Goal: Information Seeking & Learning: Learn about a topic

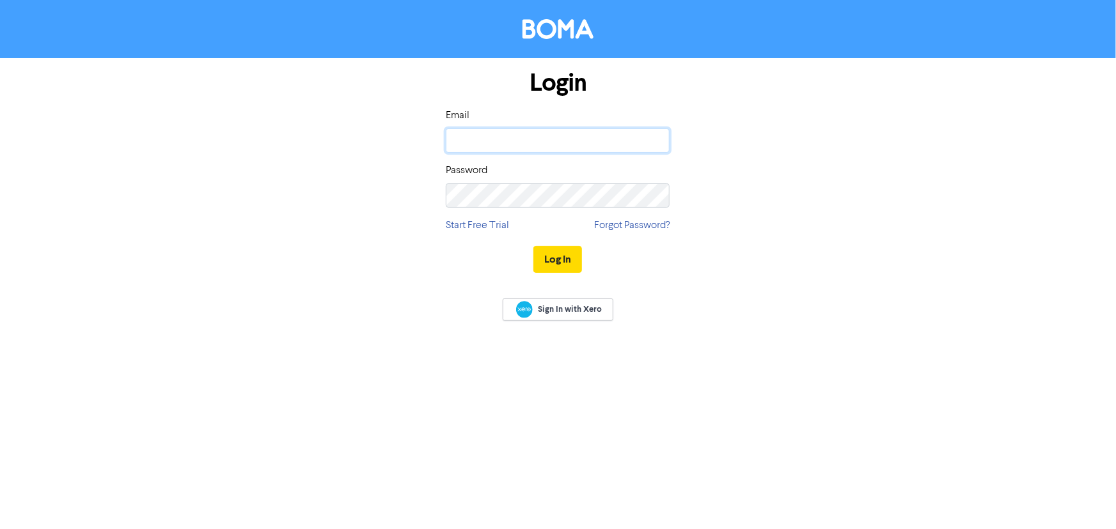
drag, startPoint x: 0, startPoint y: 0, endPoint x: 513, endPoint y: 136, distance: 531.1
click at [513, 136] on input "email" at bounding box center [558, 140] width 224 height 24
type input "[EMAIL_ADDRESS][DOMAIN_NAME]"
click at [656, 144] on icon at bounding box center [654, 140] width 5 height 9
click at [658, 196] on icon at bounding box center [655, 195] width 14 height 15
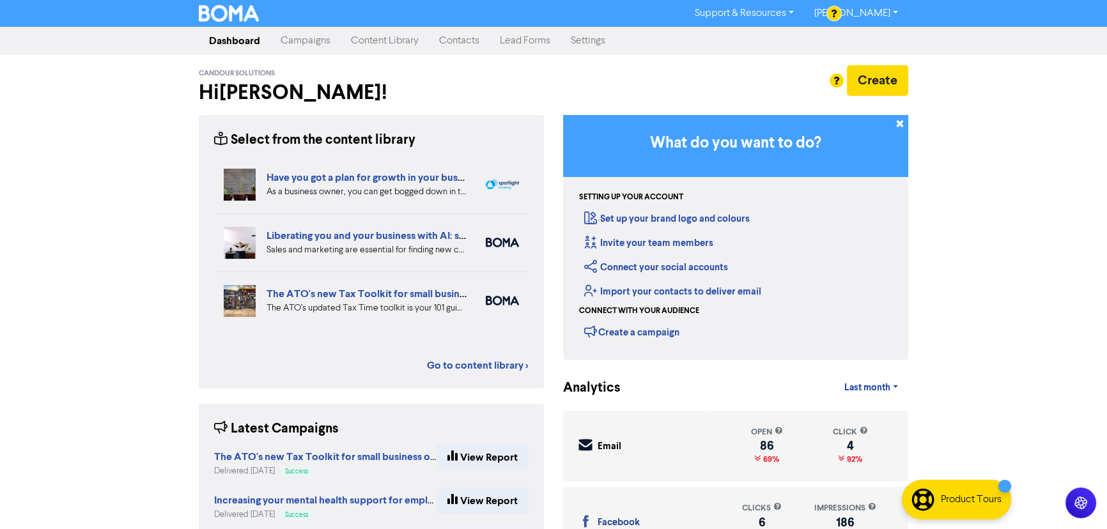
click at [274, 141] on div "Select from the content library" at bounding box center [314, 140] width 201 height 20
click at [500, 364] on link "Go to content library >" at bounding box center [478, 365] width 102 height 15
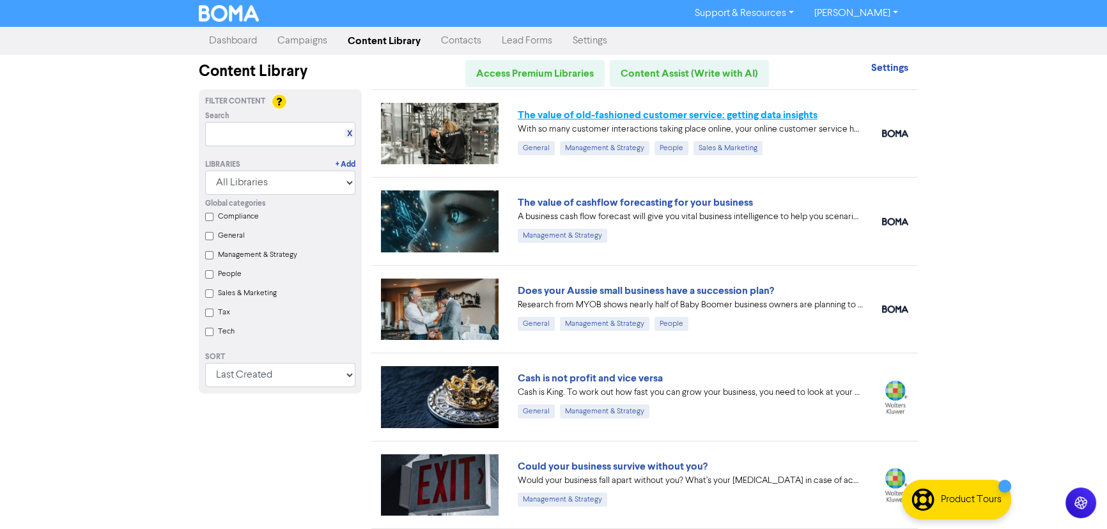
click at [734, 116] on link "The value of old-fashioned customer service: getting data insights" at bounding box center [668, 115] width 300 height 13
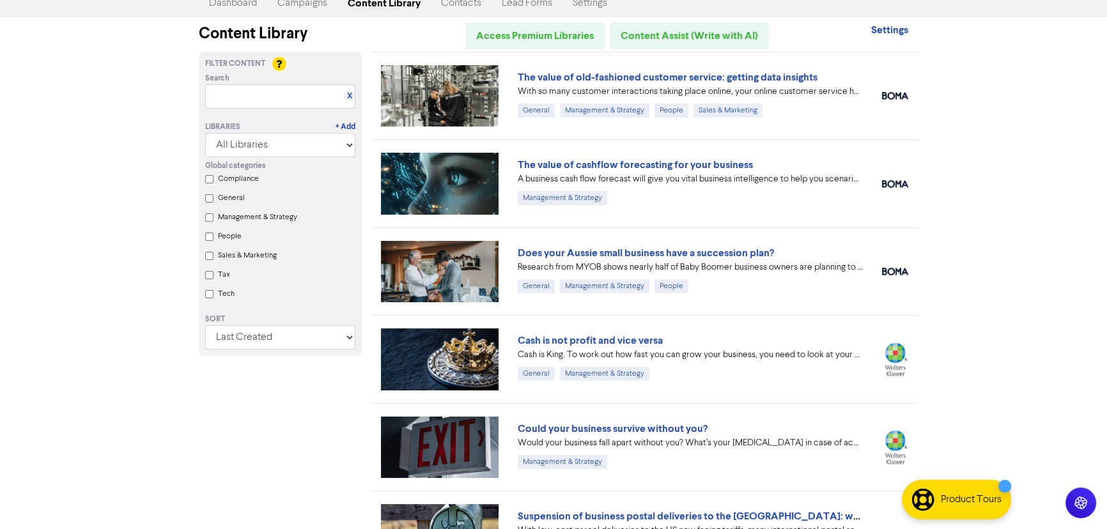
scroll to position [58, 0]
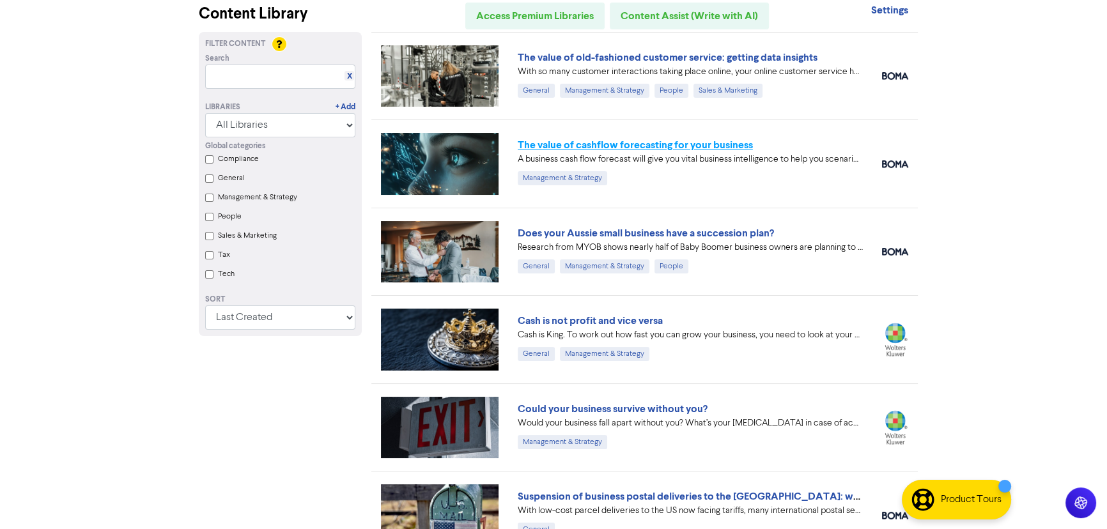
click at [638, 143] on link "The value of cashflow forecasting for your business" at bounding box center [635, 145] width 235 height 13
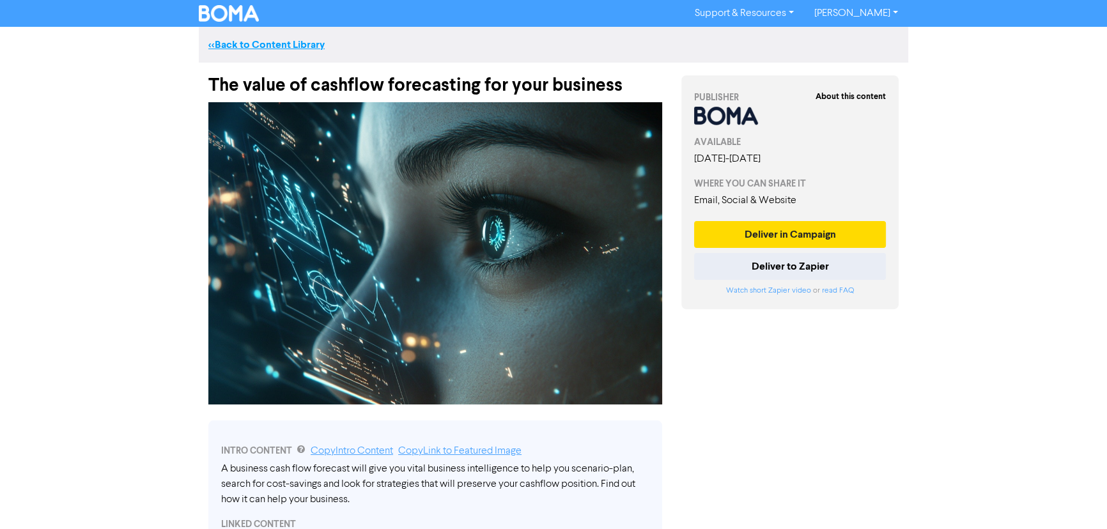
click at [272, 45] on link "<< Back to Content Library" at bounding box center [266, 44] width 116 height 13
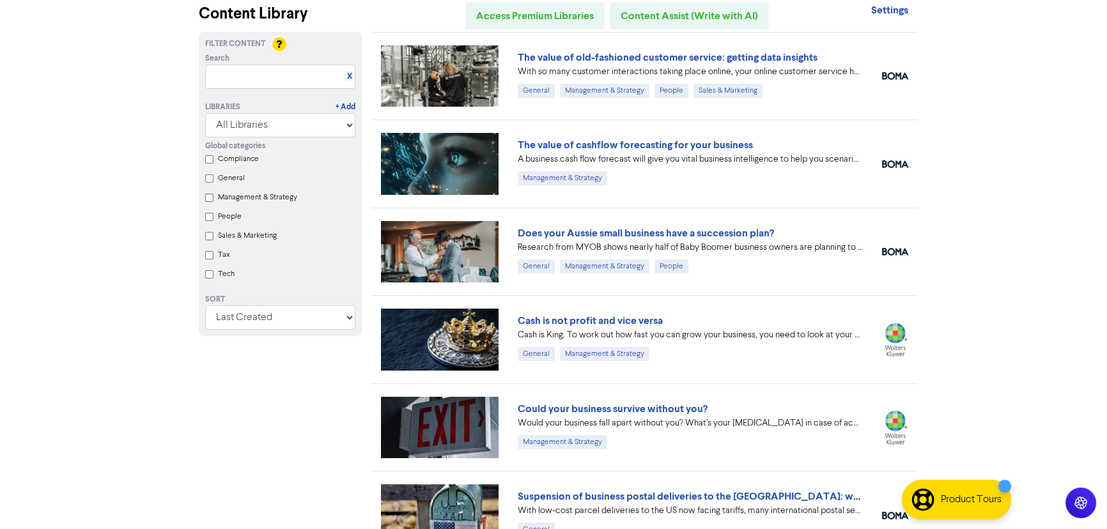
scroll to position [116, 0]
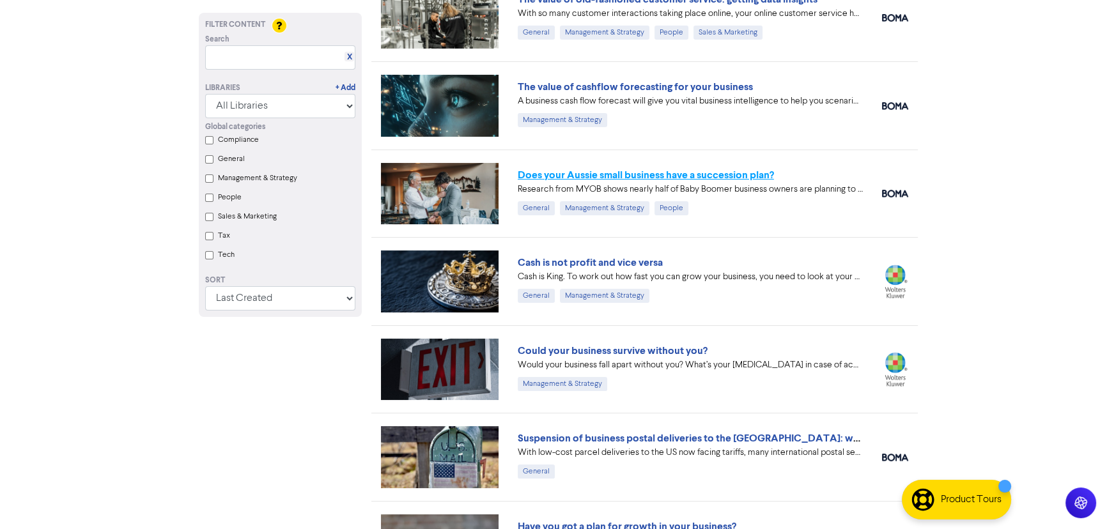
click at [679, 175] on link "Does your Aussie small business have a succession plan?" at bounding box center [646, 175] width 256 height 13
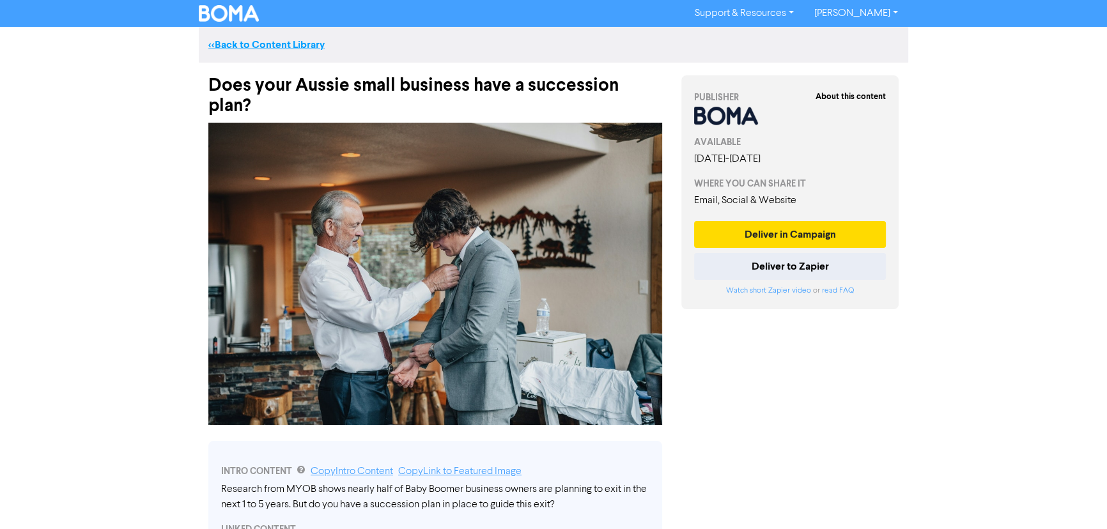
click at [292, 45] on link "<< Back to Content Library" at bounding box center [266, 44] width 116 height 13
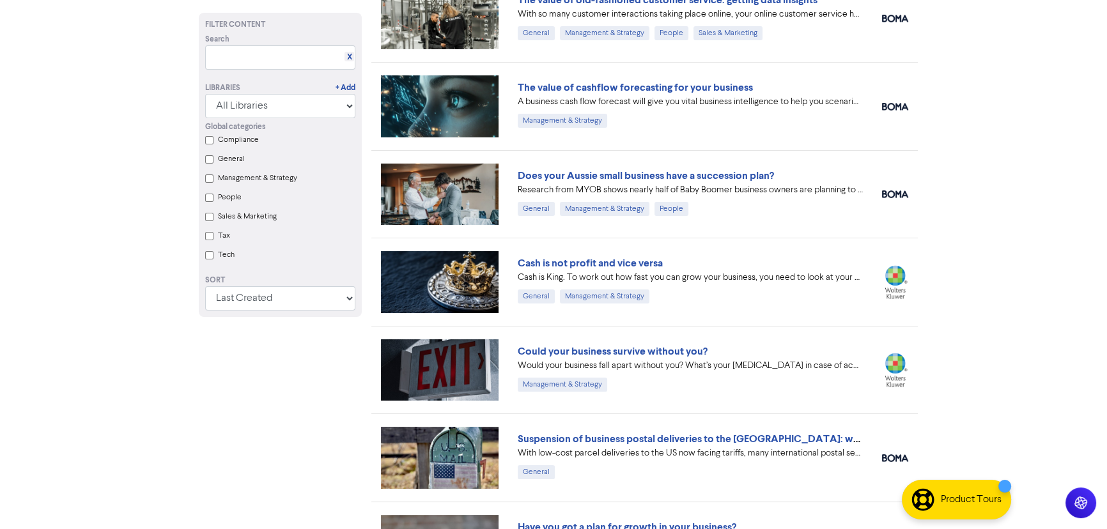
scroll to position [116, 0]
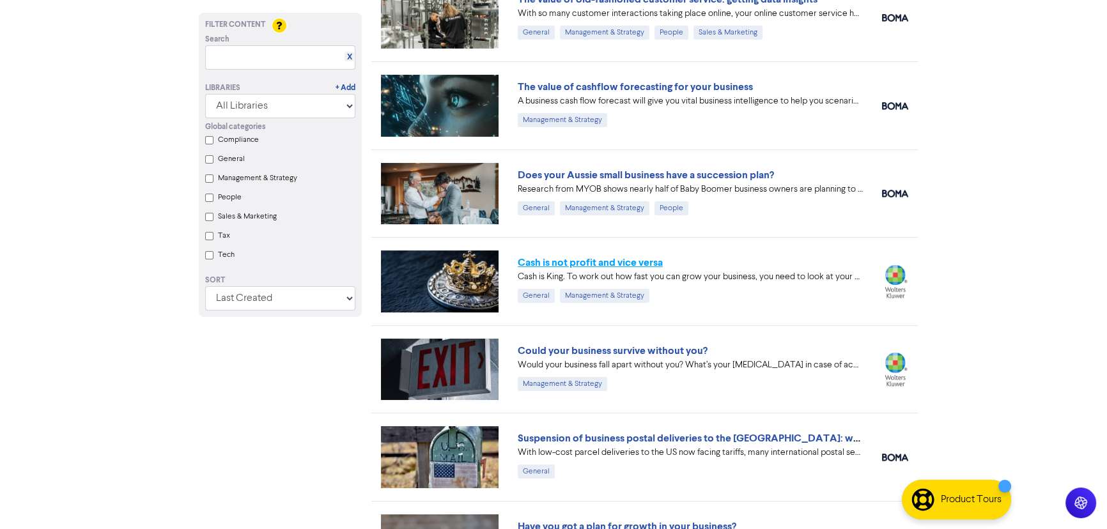
click at [603, 262] on link "Cash is not profit and vice versa" at bounding box center [590, 262] width 145 height 13
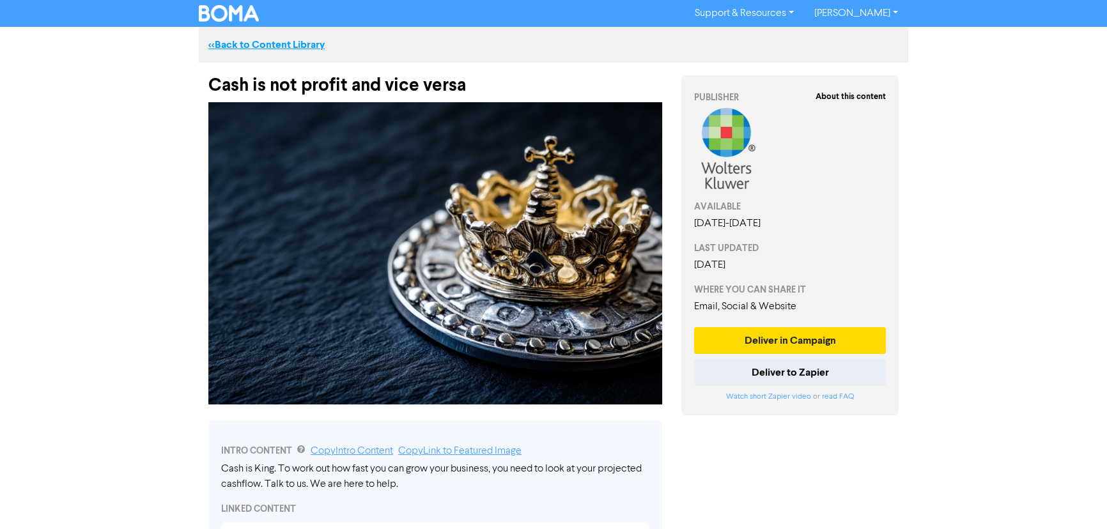
click at [286, 43] on link "<< Back to Content Library" at bounding box center [266, 44] width 116 height 13
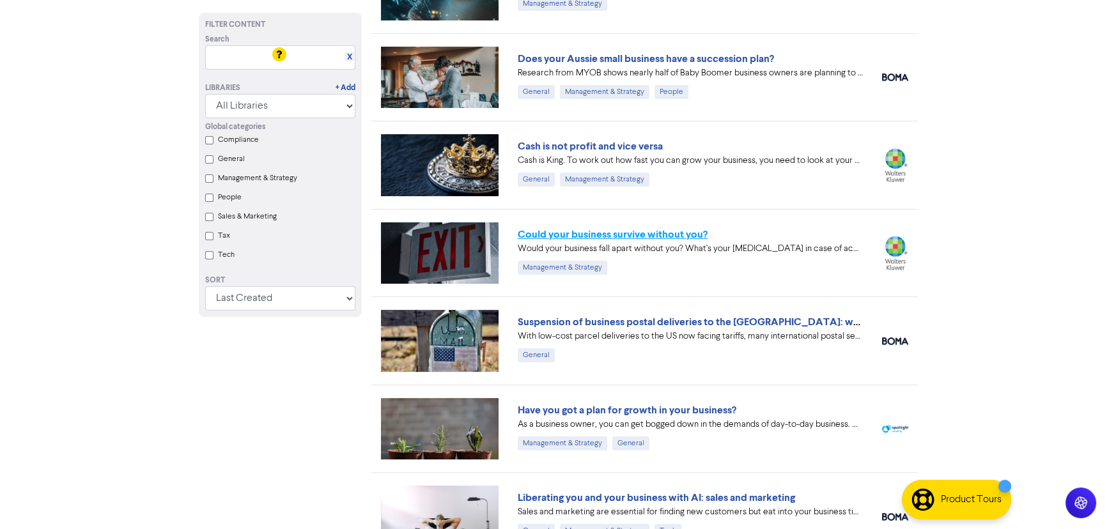
scroll to position [290, 0]
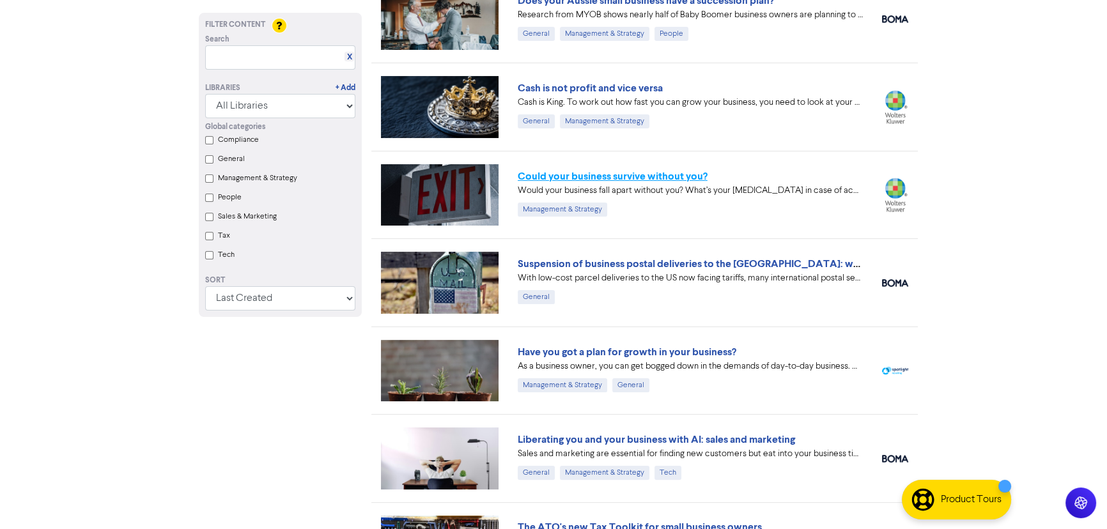
click at [619, 173] on link "Could your business survive without you?" at bounding box center [613, 176] width 190 height 13
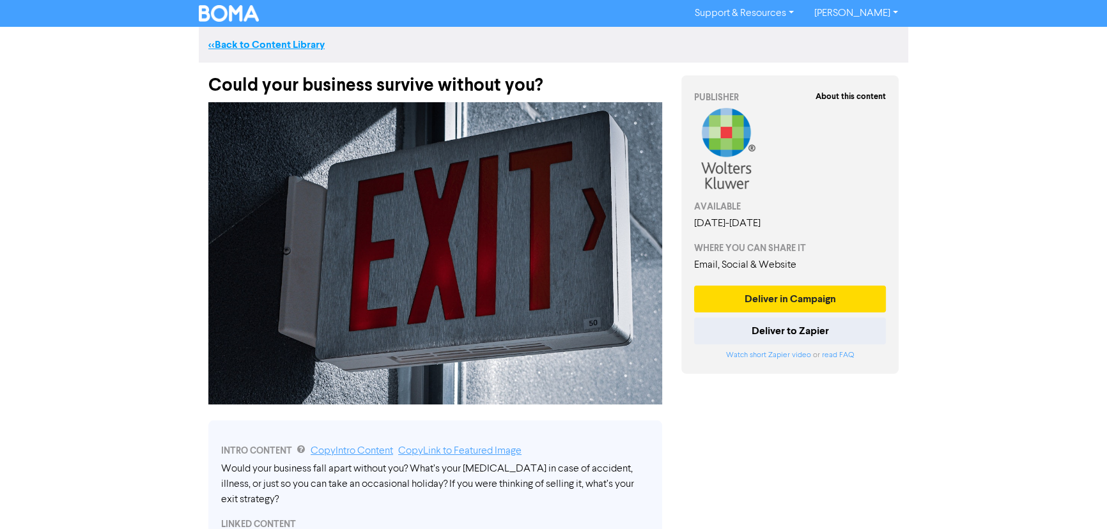
click at [286, 43] on link "<< Back to Content Library" at bounding box center [266, 44] width 116 height 13
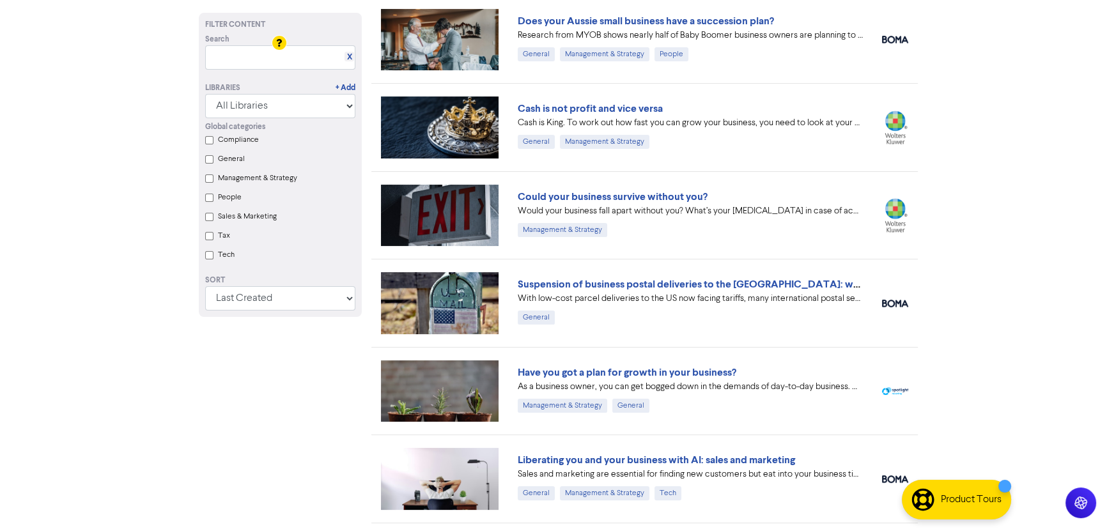
scroll to position [290, 0]
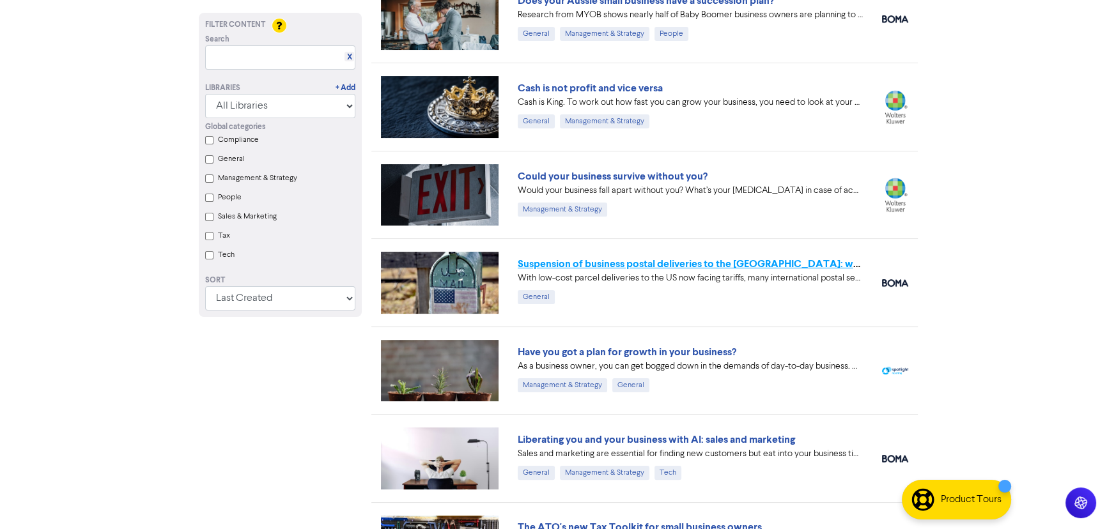
click at [681, 263] on link "Suspension of business postal deliveries to the [GEOGRAPHIC_DATA]: what options…" at bounding box center [743, 264] width 450 height 13
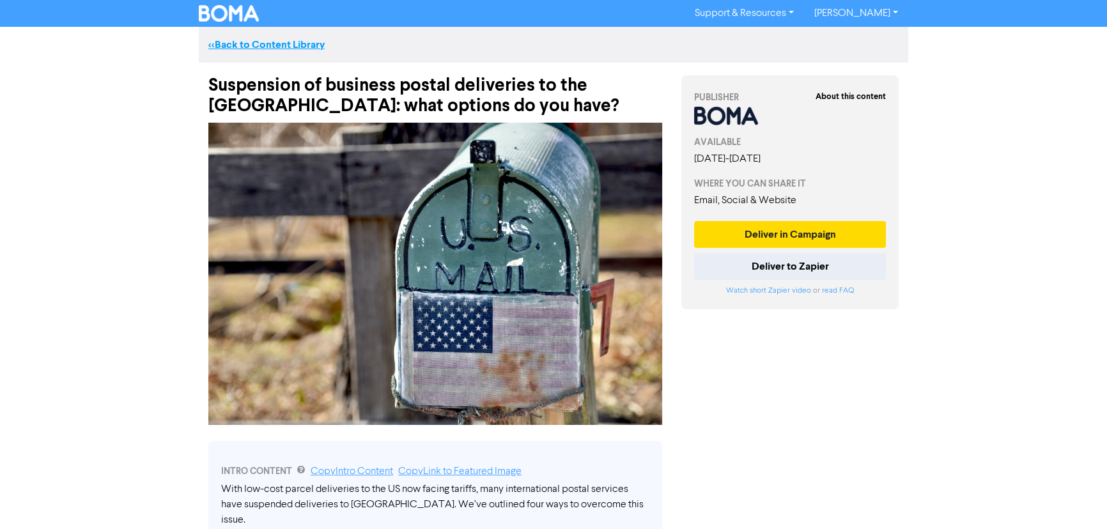
click at [290, 42] on link "<< Back to Content Library" at bounding box center [266, 44] width 116 height 13
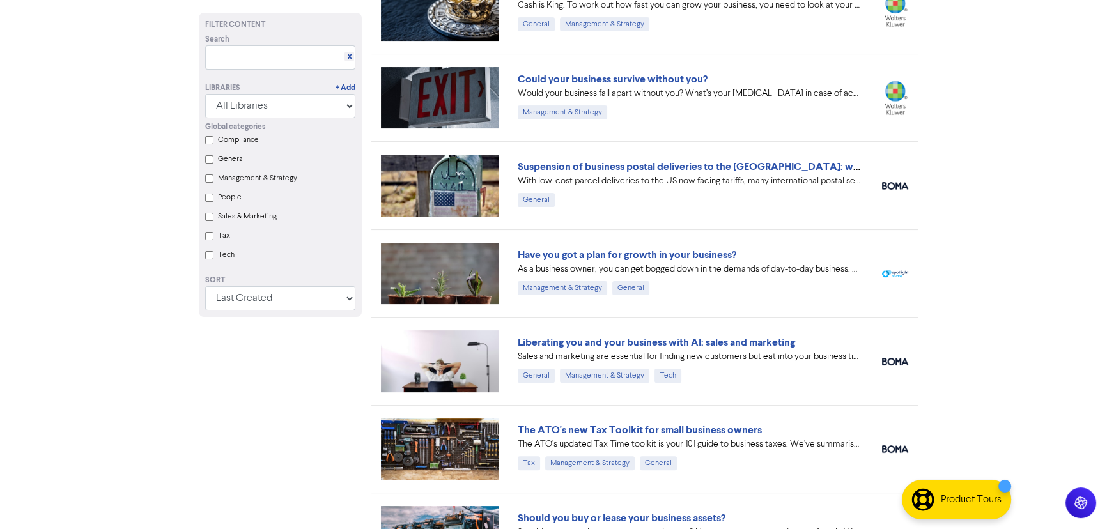
scroll to position [407, 0]
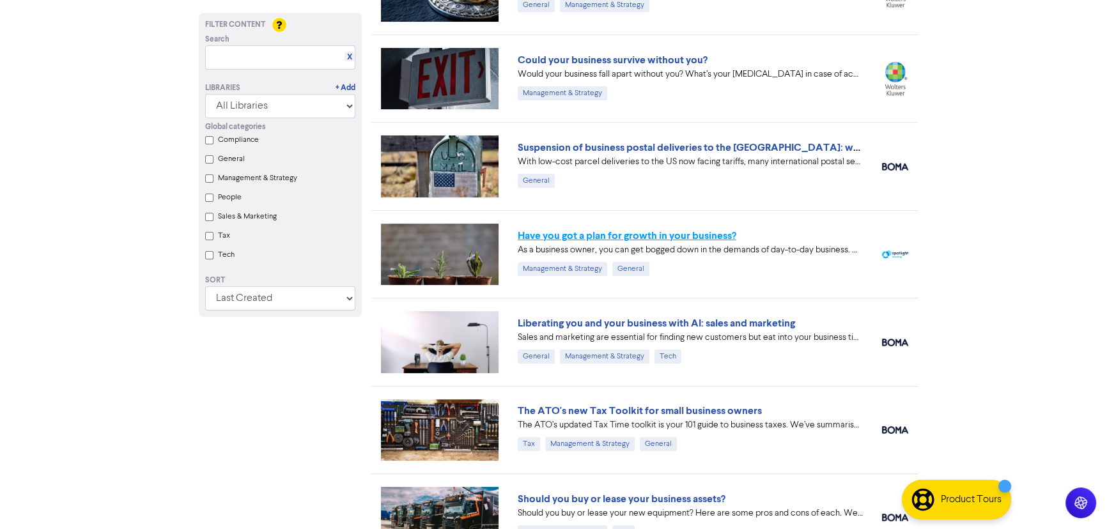
click at [647, 237] on link "Have you got a plan for growth in your business?" at bounding box center [627, 235] width 219 height 13
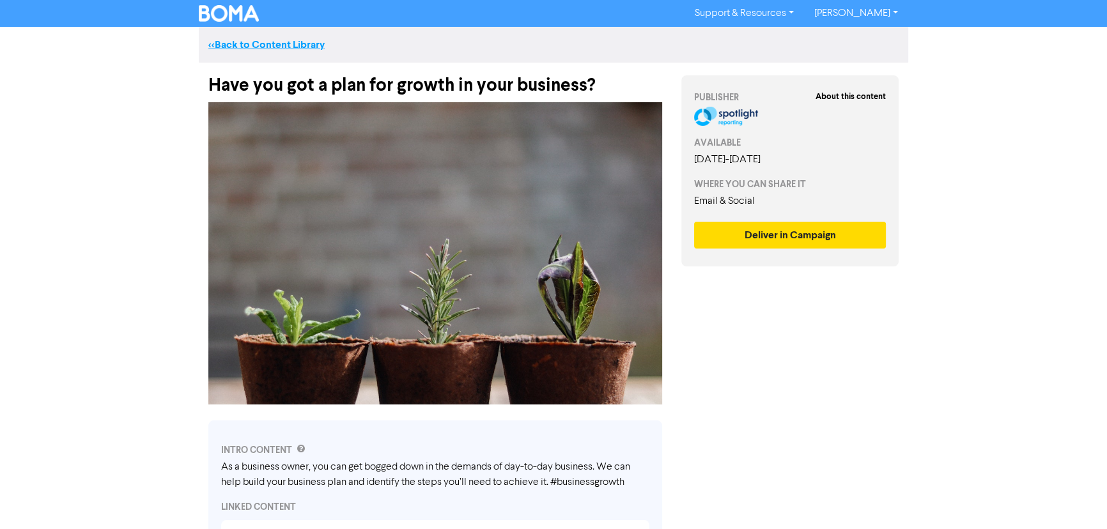
click at [273, 42] on link "<< Back to Content Library" at bounding box center [266, 44] width 116 height 13
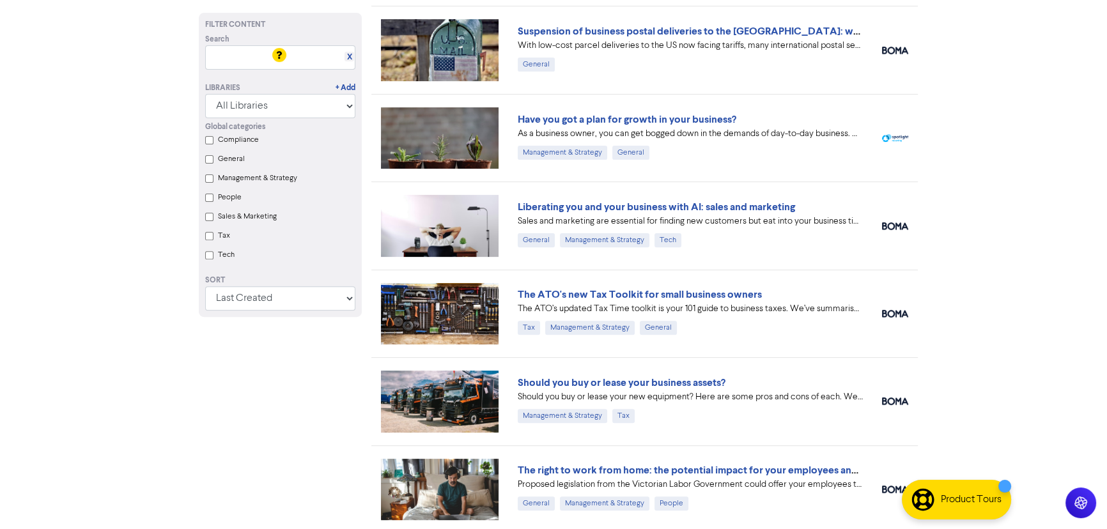
scroll to position [581, 0]
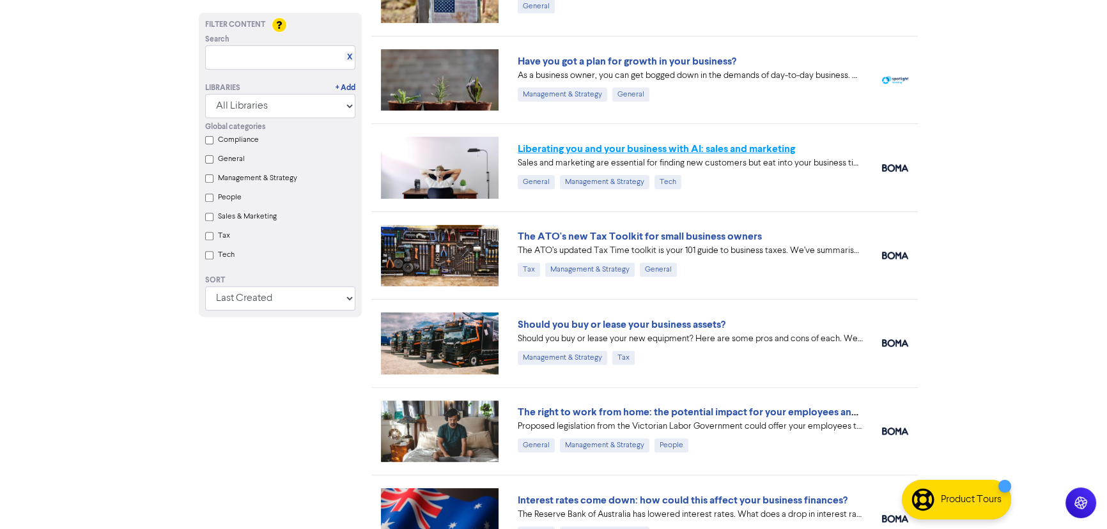
click at [684, 145] on link "Liberating you and your business with AI: sales and marketing" at bounding box center [656, 149] width 277 height 13
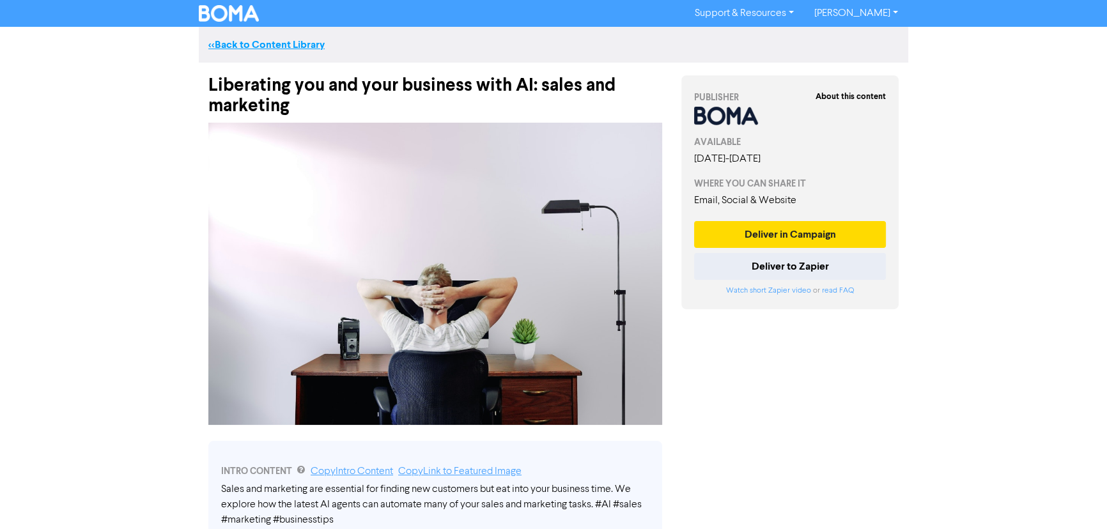
click at [274, 43] on link "<< Back to Content Library" at bounding box center [266, 44] width 116 height 13
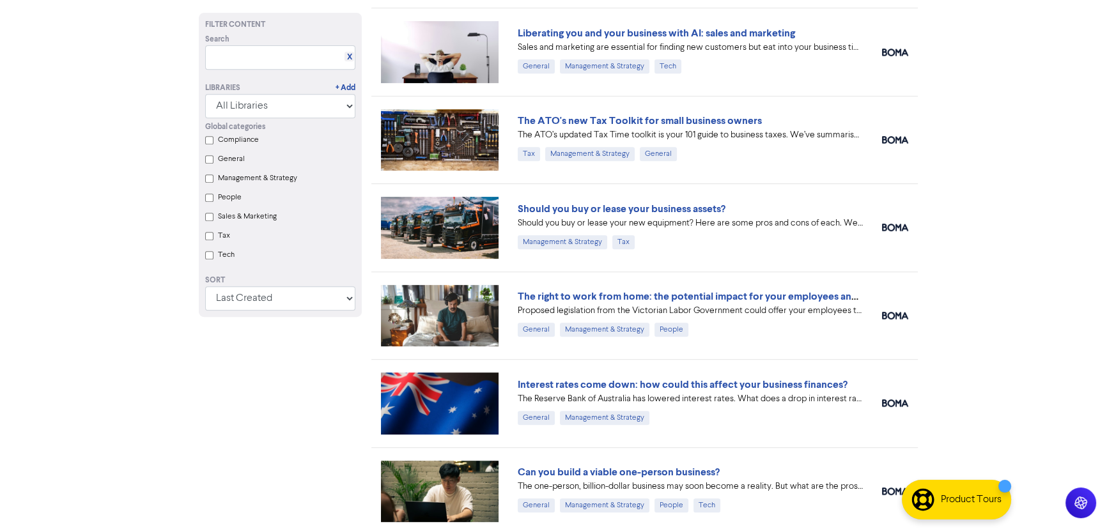
scroll to position [697, 0]
click at [547, 295] on link "The right to work from home: the potential impact for your employees and busine…" at bounding box center [709, 296] width 382 height 13
